Goal: Check status: Check status

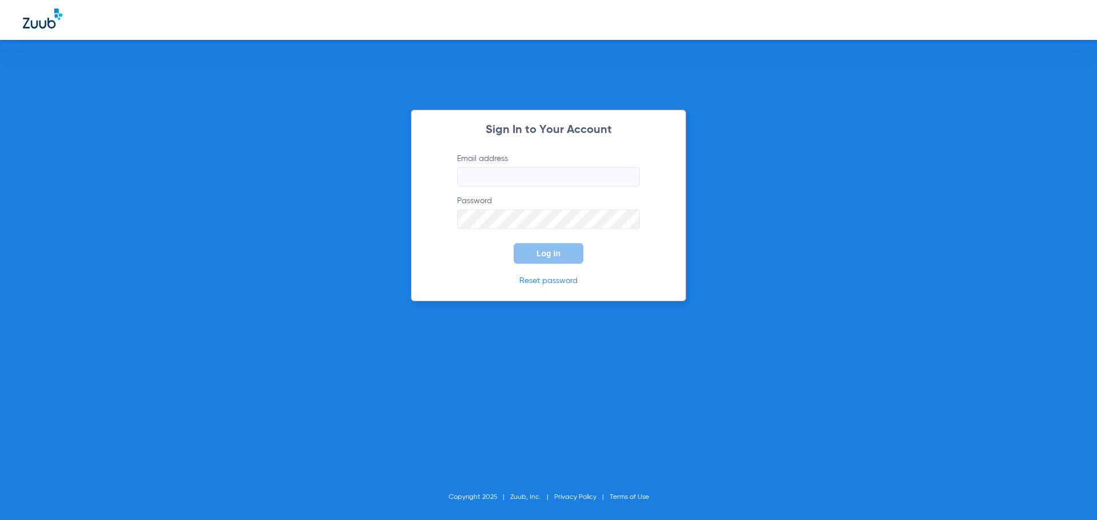
type input "tbrewerdental@gmail.com"
click at [561, 248] on button "Log In" at bounding box center [548, 253] width 70 height 21
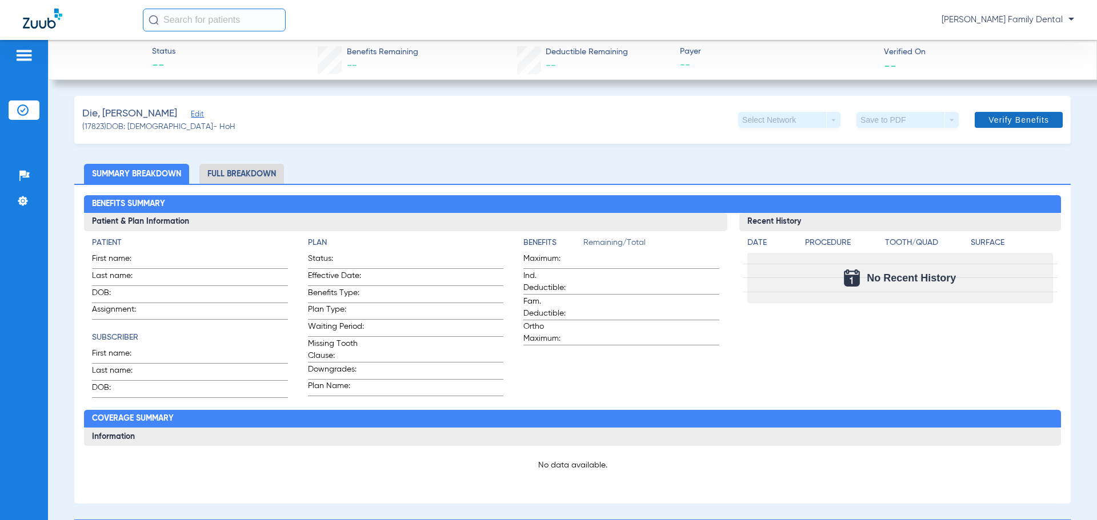
click at [1003, 114] on span at bounding box center [1018, 119] width 88 height 27
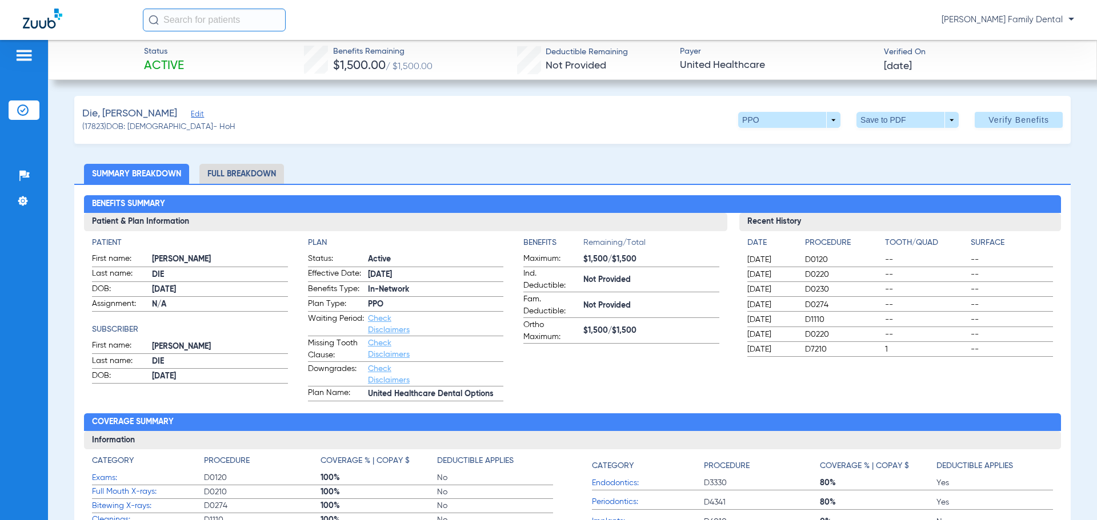
click at [238, 170] on li "Full Breakdown" at bounding box center [241, 174] width 85 height 20
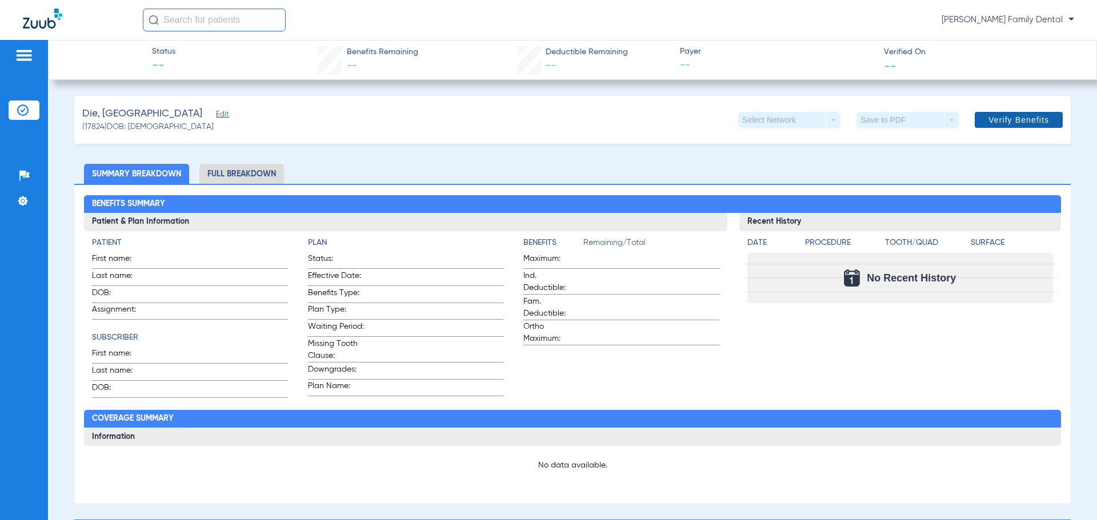
click at [1008, 115] on span "Verify Benefits" at bounding box center [1018, 119] width 61 height 9
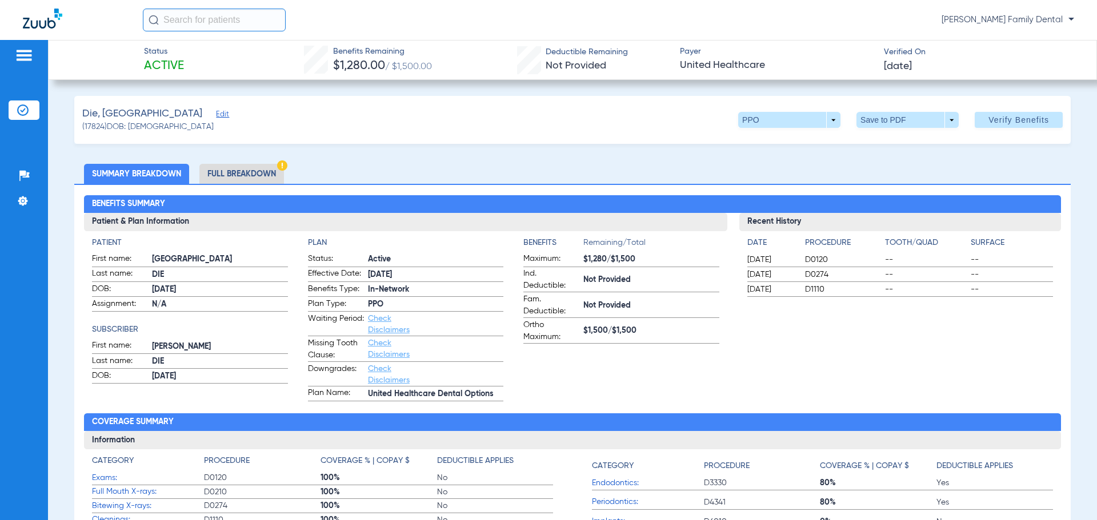
click at [253, 175] on li "Full Breakdown" at bounding box center [241, 174] width 85 height 20
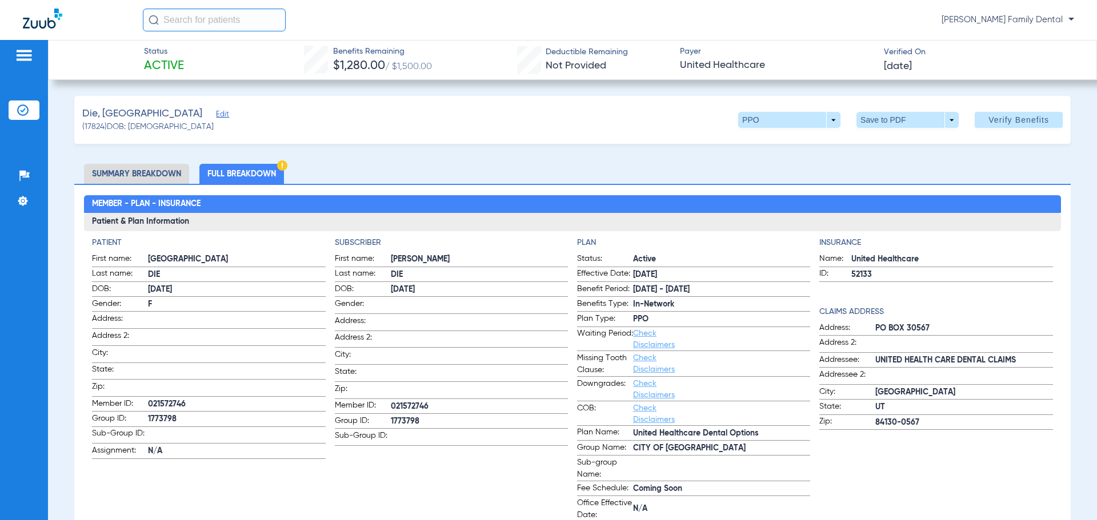
click at [132, 170] on li "Summary Breakdown" at bounding box center [136, 174] width 105 height 20
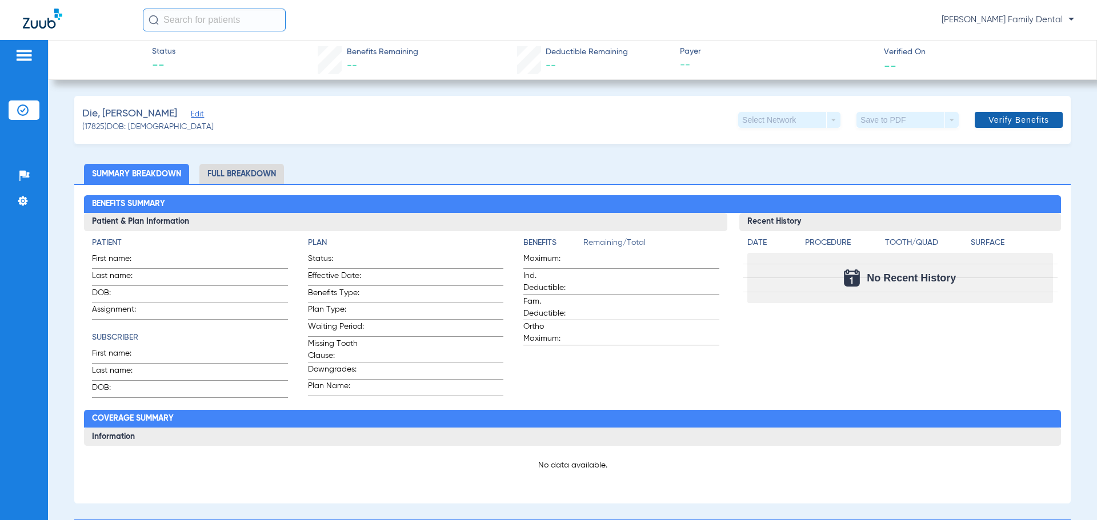
click at [1011, 121] on span "Verify Benefits" at bounding box center [1018, 119] width 61 height 9
click at [1015, 119] on span "Verify Benefits" at bounding box center [1018, 119] width 61 height 9
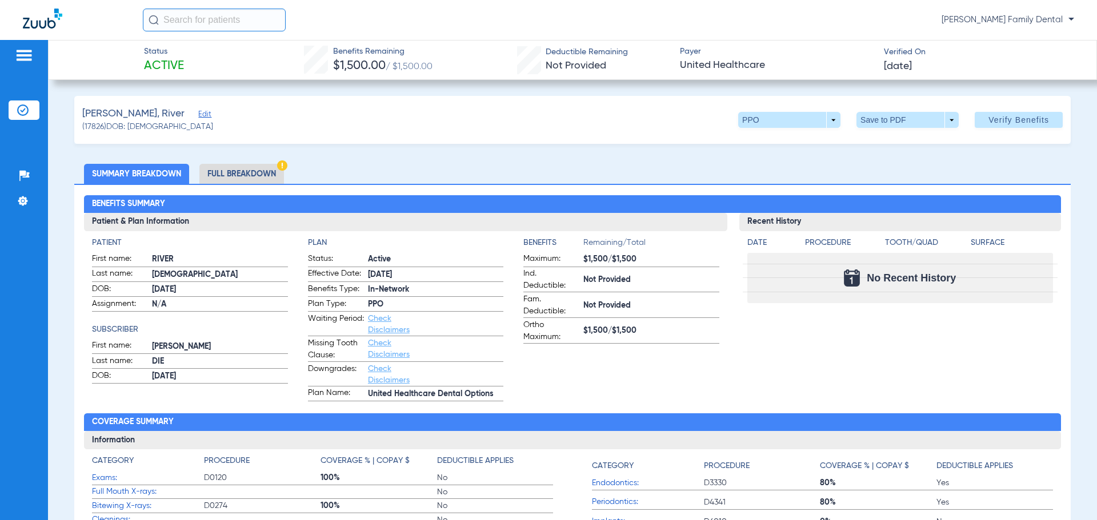
click at [242, 168] on li "Full Breakdown" at bounding box center [241, 174] width 85 height 20
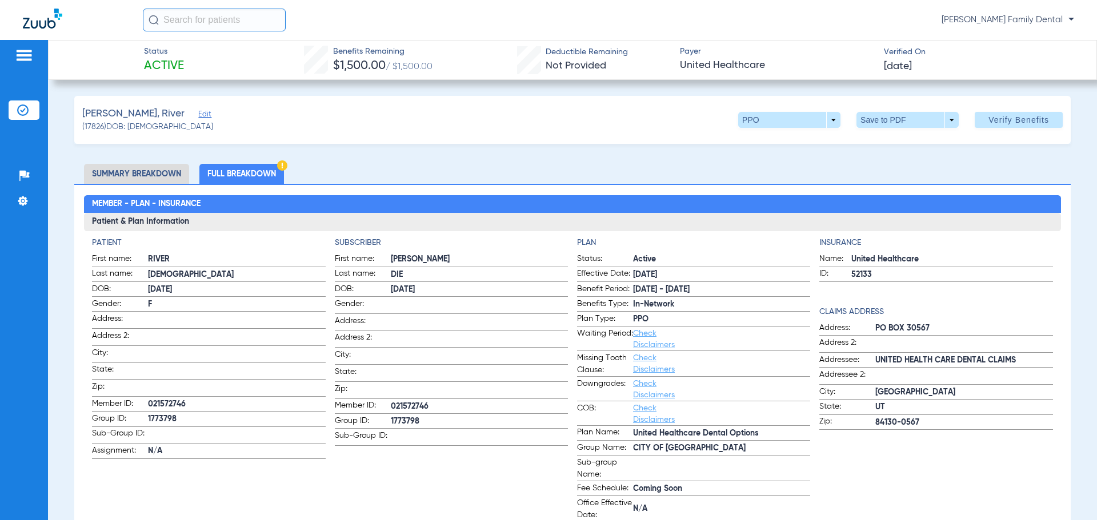
click at [127, 173] on li "Summary Breakdown" at bounding box center [136, 174] width 105 height 20
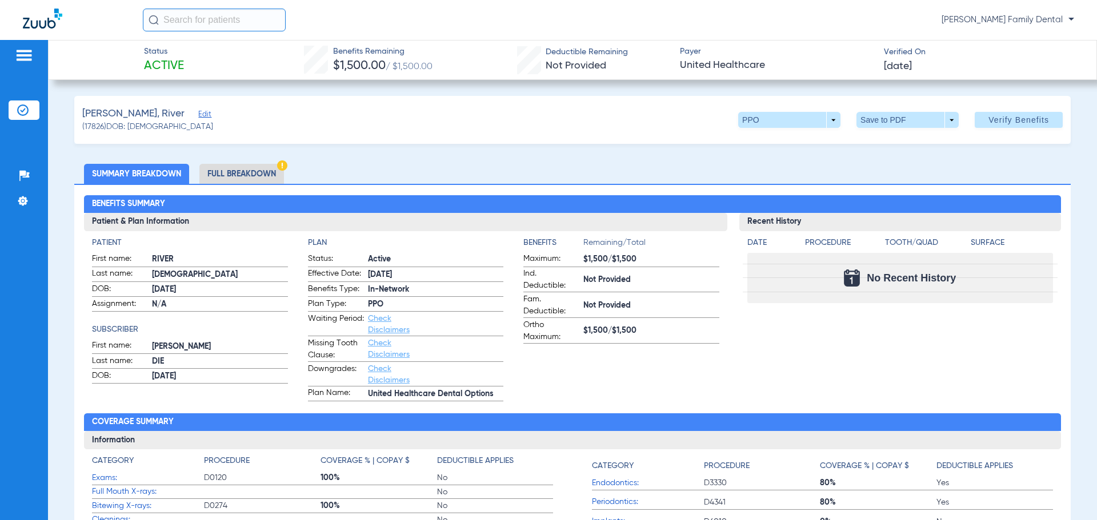
click at [249, 167] on li "Full Breakdown" at bounding box center [241, 174] width 85 height 20
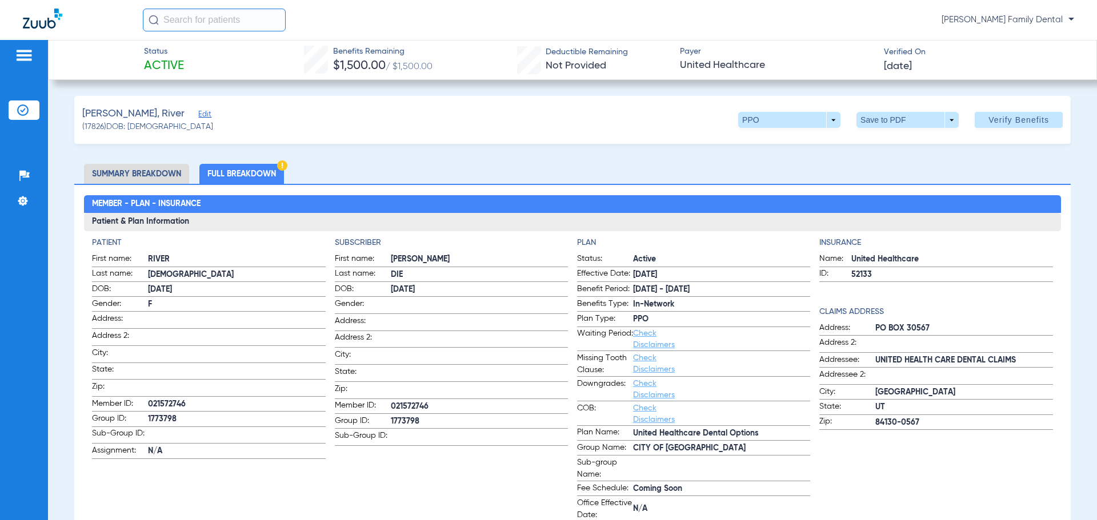
scroll to position [57, 0]
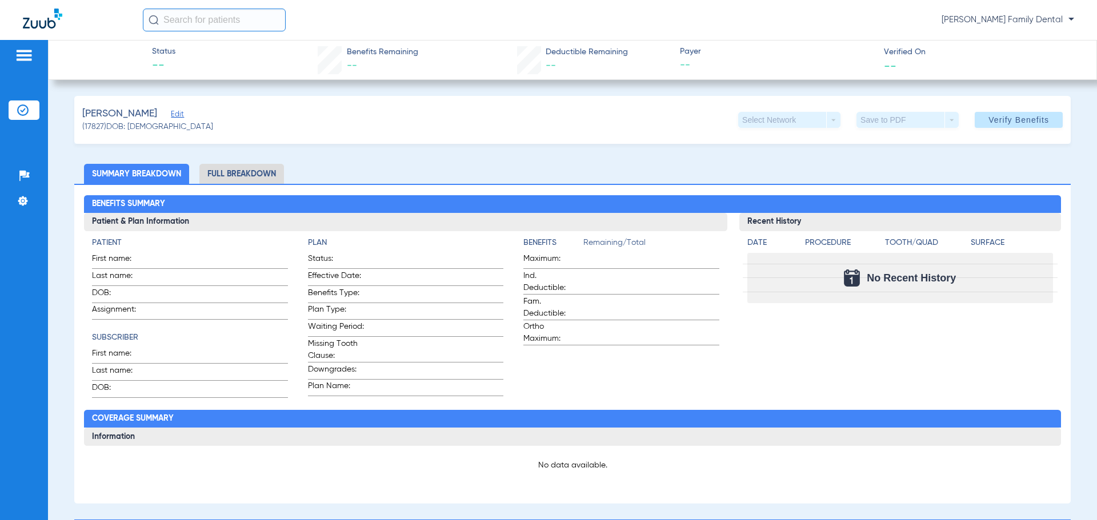
click at [988, 123] on span "Verify Benefits" at bounding box center [1018, 119] width 61 height 9
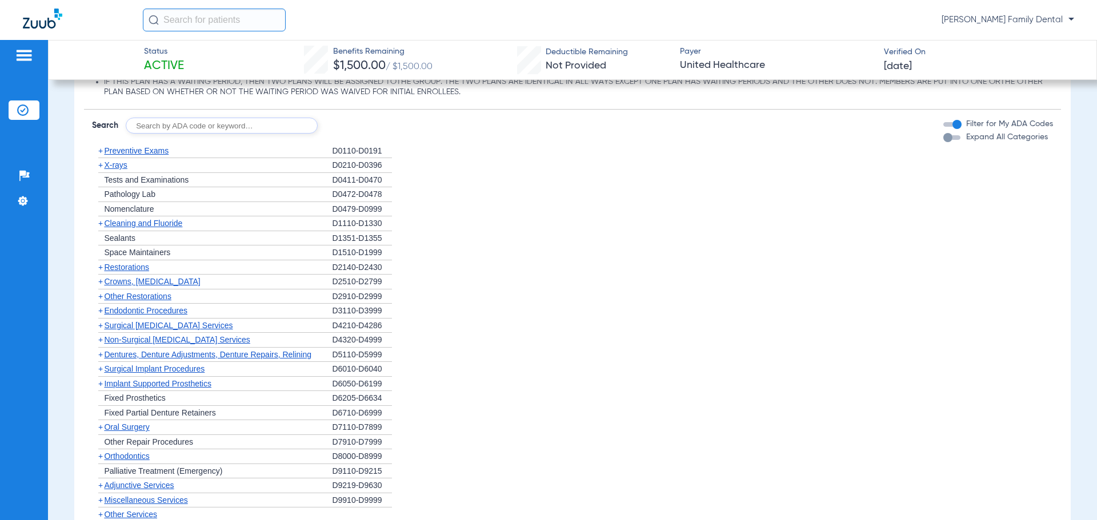
scroll to position [752, 0]
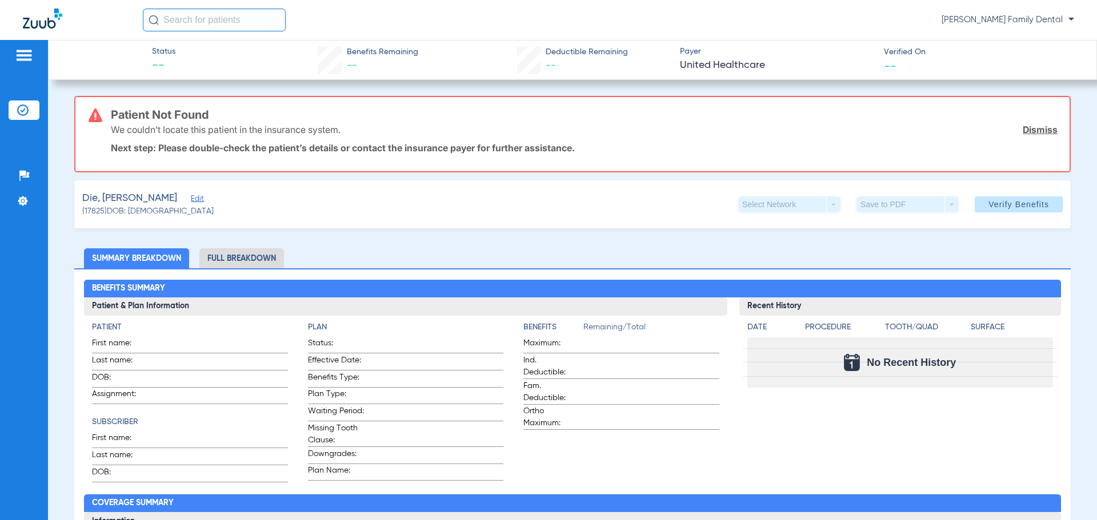
drag, startPoint x: 1042, startPoint y: 130, endPoint x: 1038, endPoint y: 143, distance: 13.2
click at [1042, 130] on link "Dismiss" at bounding box center [1039, 129] width 35 height 11
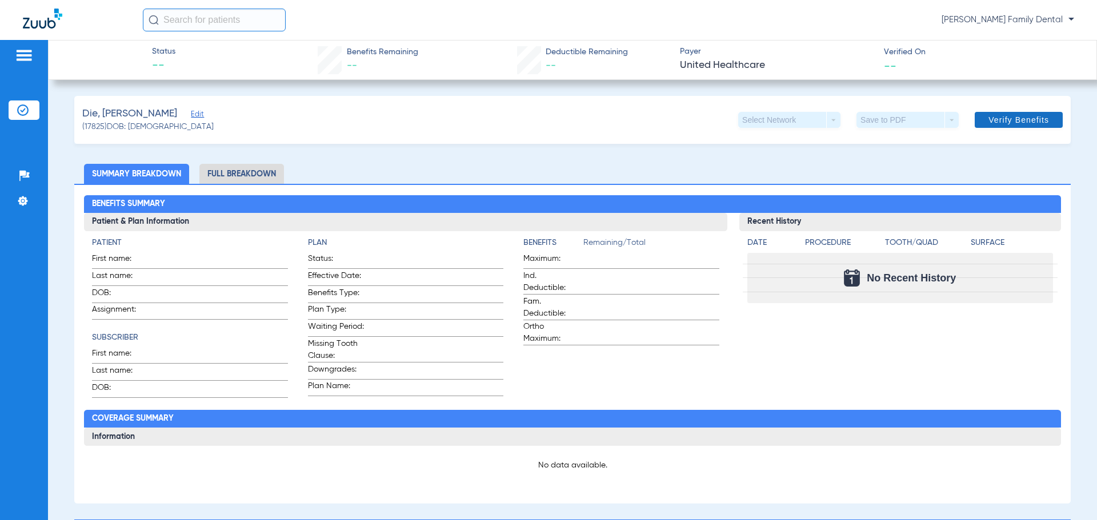
click at [1002, 118] on span "Verify Benefits" at bounding box center [1018, 119] width 61 height 9
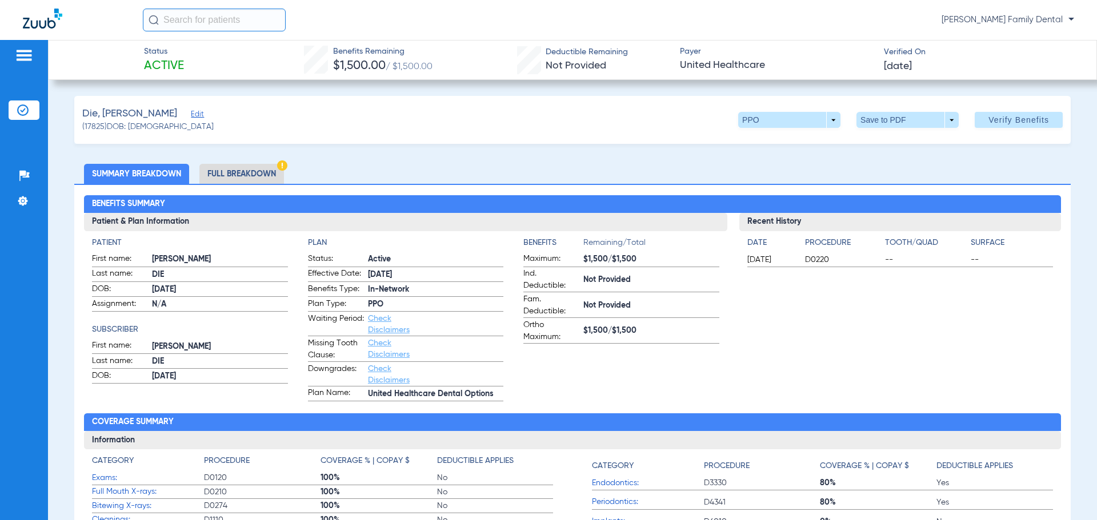
click at [259, 173] on li "Full Breakdown" at bounding box center [241, 174] width 85 height 20
